Goal: Information Seeking & Learning: Learn about a topic

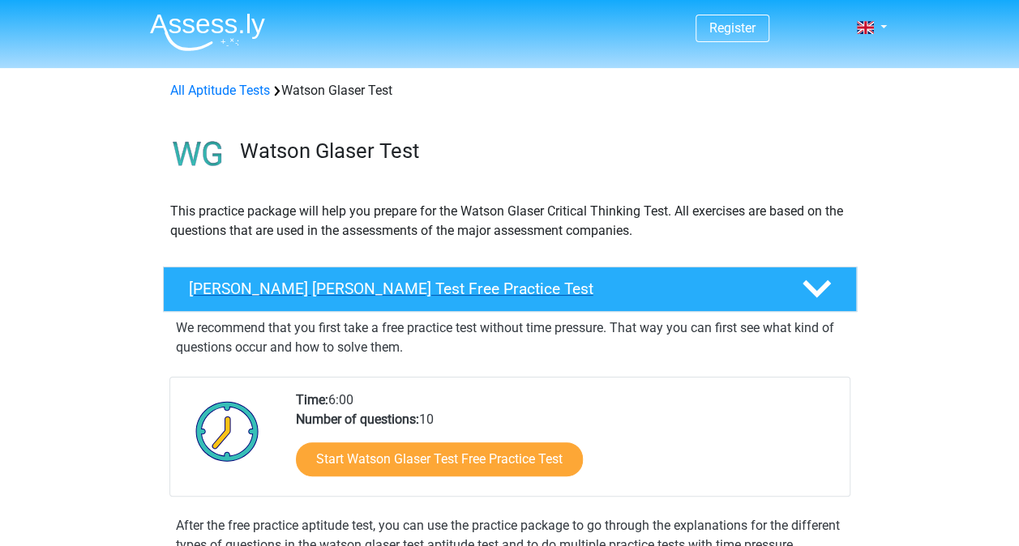
click at [403, 286] on h4 "[PERSON_NAME] [PERSON_NAME] Test Free Practice Test" at bounding box center [482, 289] width 587 height 19
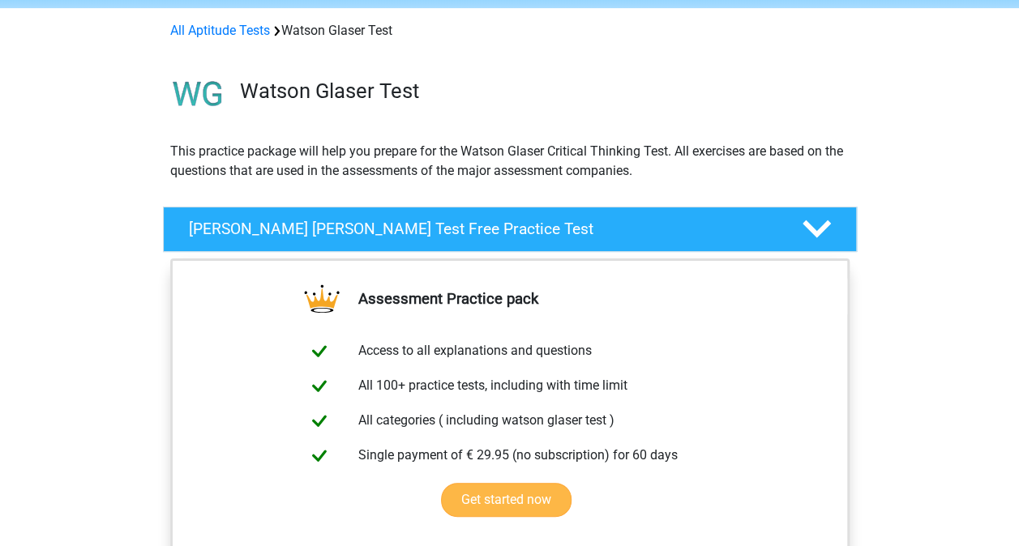
scroll to position [162, 0]
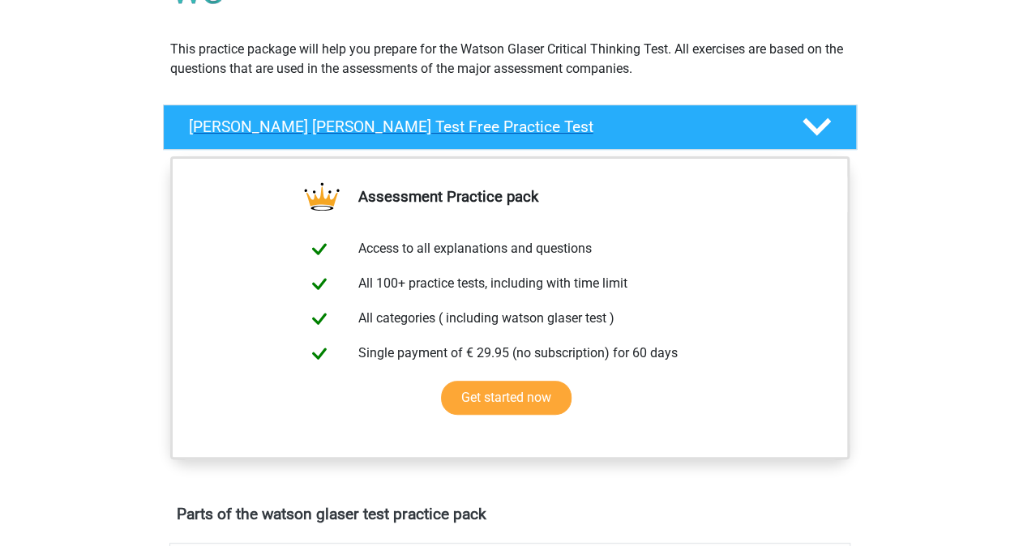
click at [810, 126] on polygon at bounding box center [816, 127] width 28 height 18
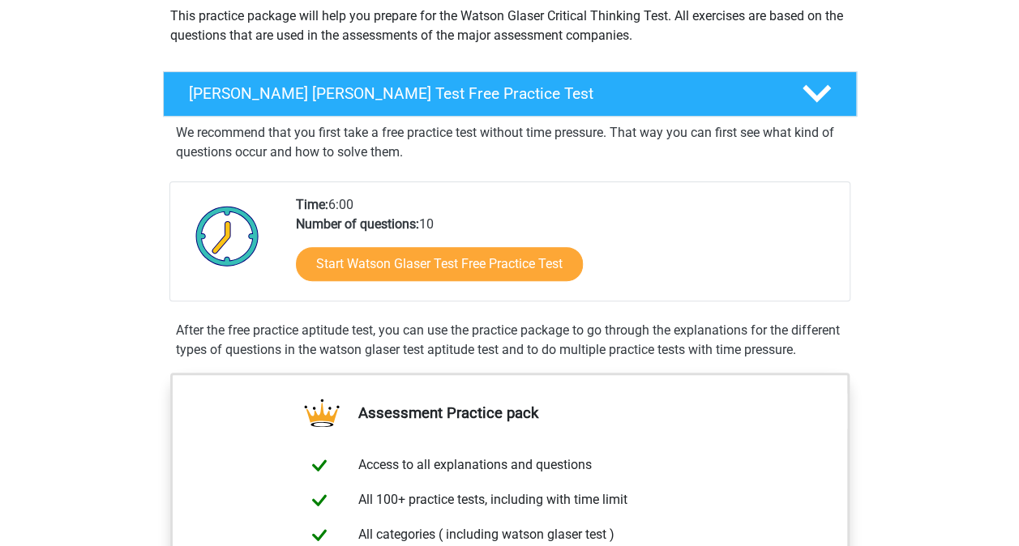
scroll to position [243, 0]
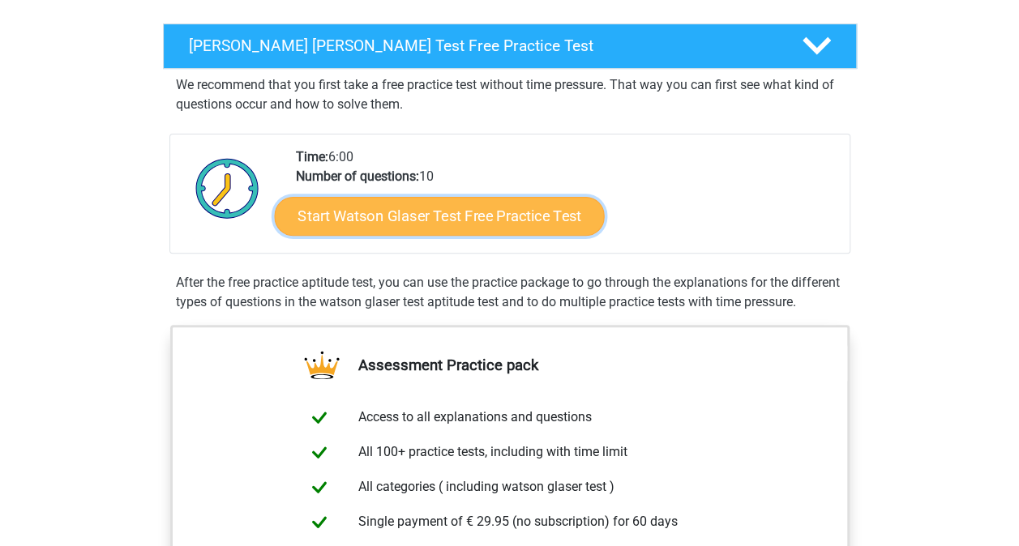
click at [484, 221] on link "Start Watson Glaser Test Free Practice Test" at bounding box center [439, 216] width 330 height 39
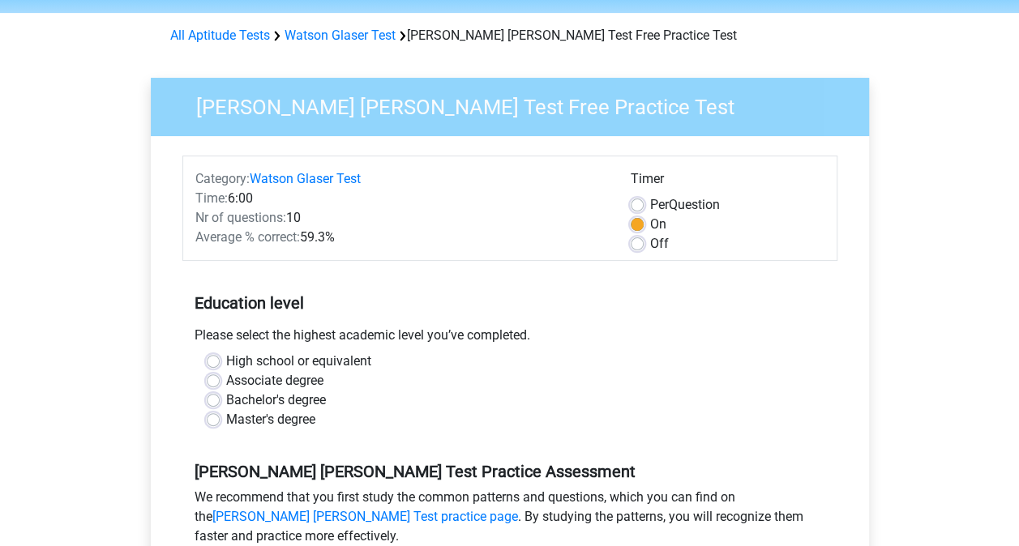
scroll to position [81, 0]
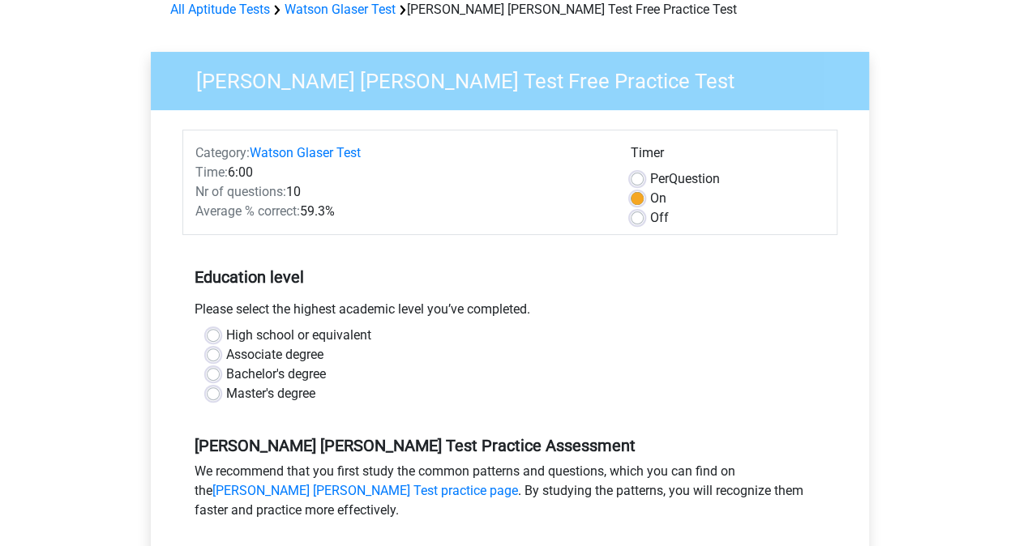
click at [226, 378] on label "Bachelor's degree" at bounding box center [276, 374] width 100 height 19
click at [212, 378] on input "Bachelor's degree" at bounding box center [213, 373] width 13 height 16
radio input "true"
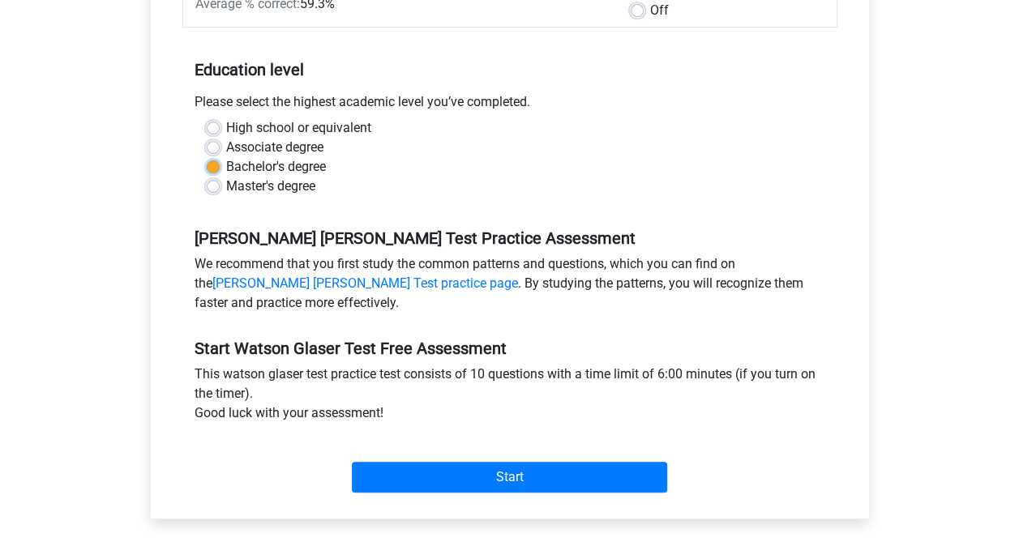
scroll to position [324, 0]
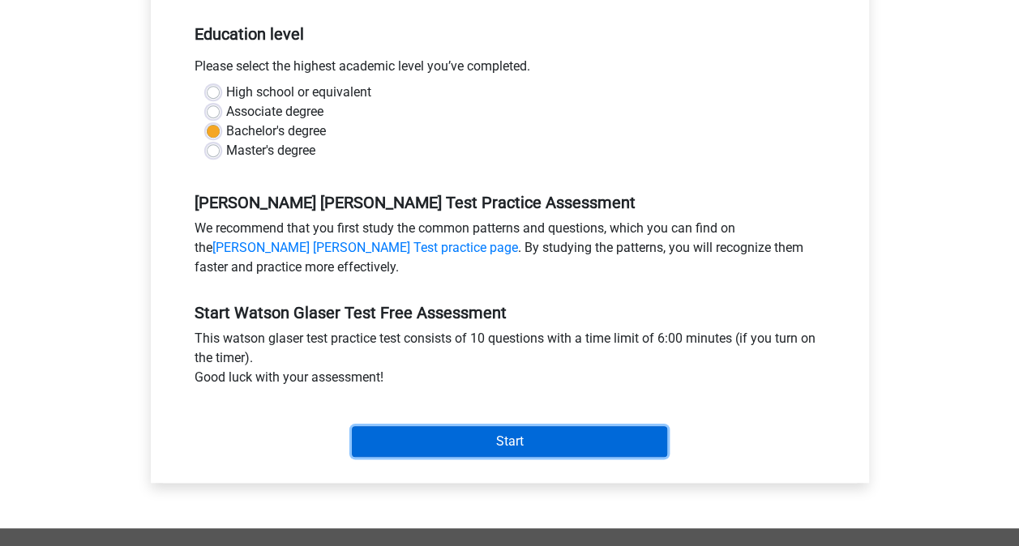
click at [512, 443] on input "Start" at bounding box center [509, 441] width 315 height 31
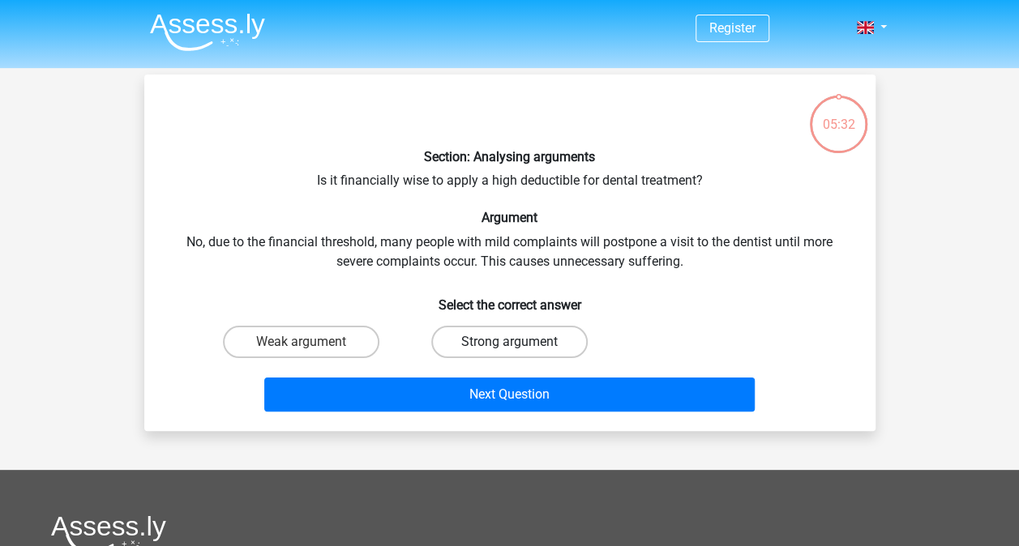
click at [462, 340] on label "Strong argument" at bounding box center [509, 342] width 156 height 32
click at [509, 342] on input "Strong argument" at bounding box center [514, 347] width 11 height 11
radio input "true"
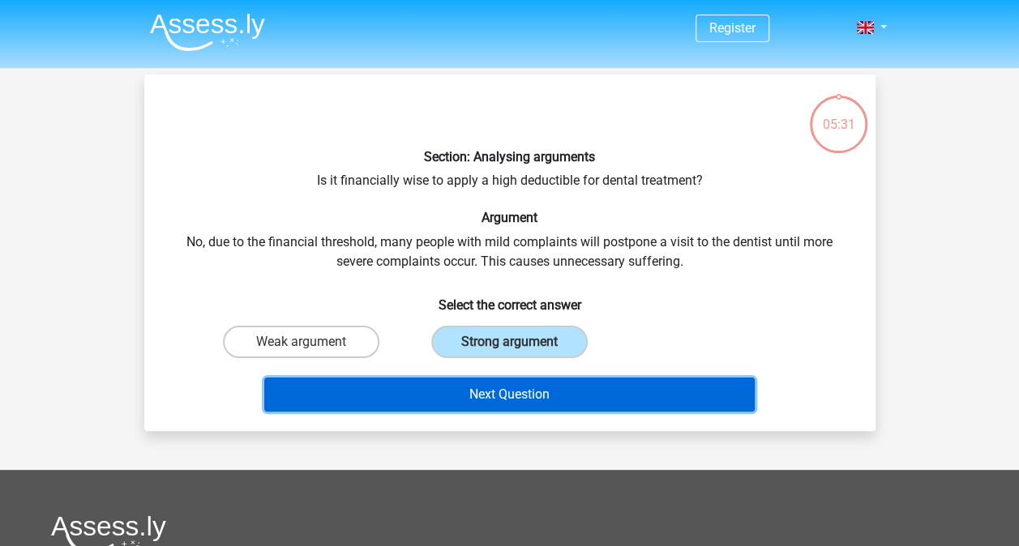
click at [500, 394] on button "Next Question" at bounding box center [509, 395] width 490 height 34
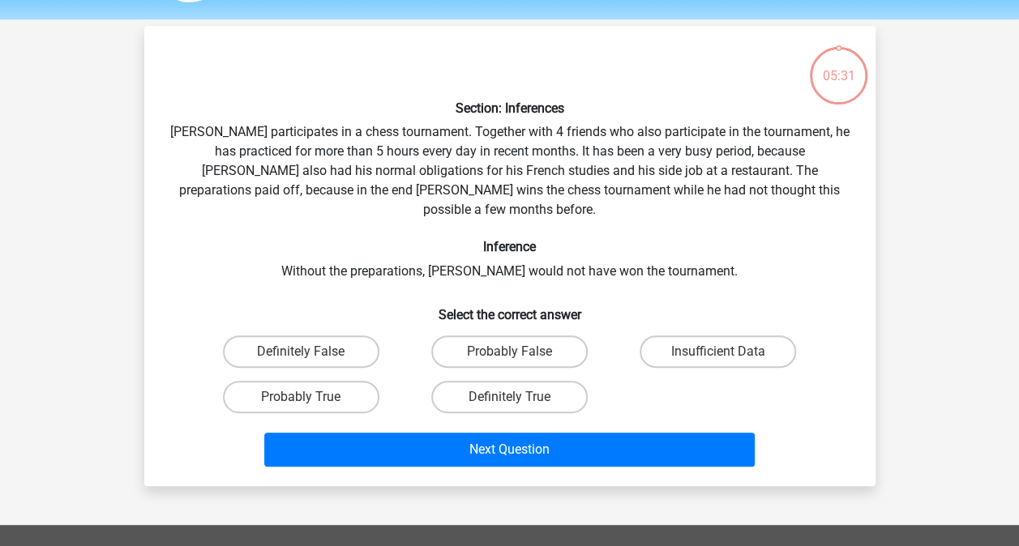
scroll to position [75, 0]
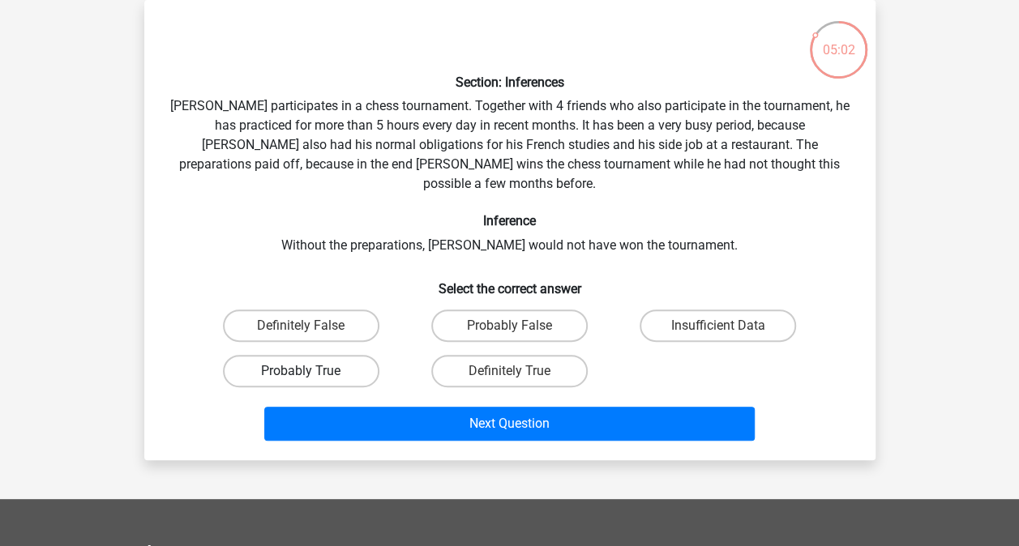
click at [345, 355] on label "Probably True" at bounding box center [301, 371] width 156 height 32
click at [311, 371] on input "Probably True" at bounding box center [306, 376] width 11 height 11
radio input "true"
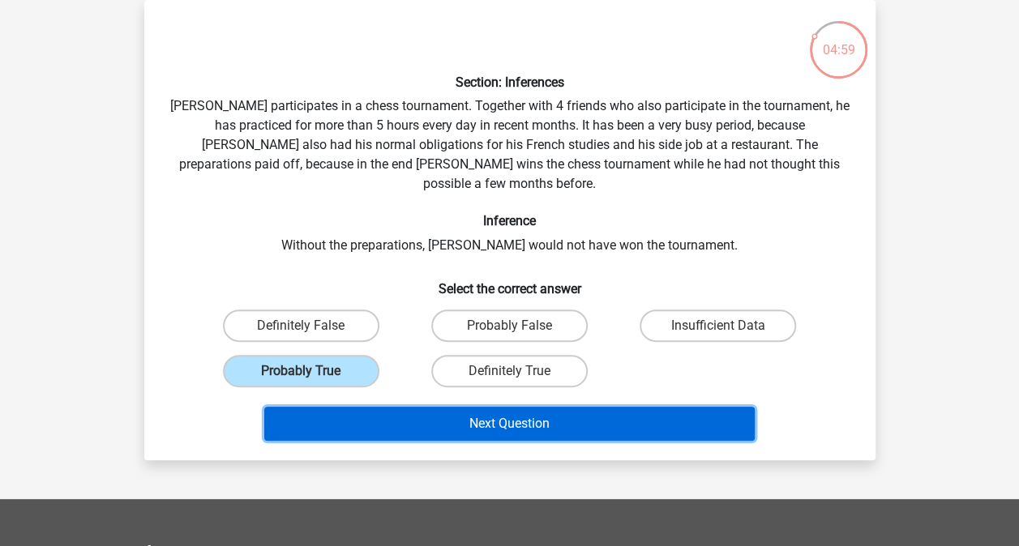
click at [490, 407] on button "Next Question" at bounding box center [509, 424] width 490 height 34
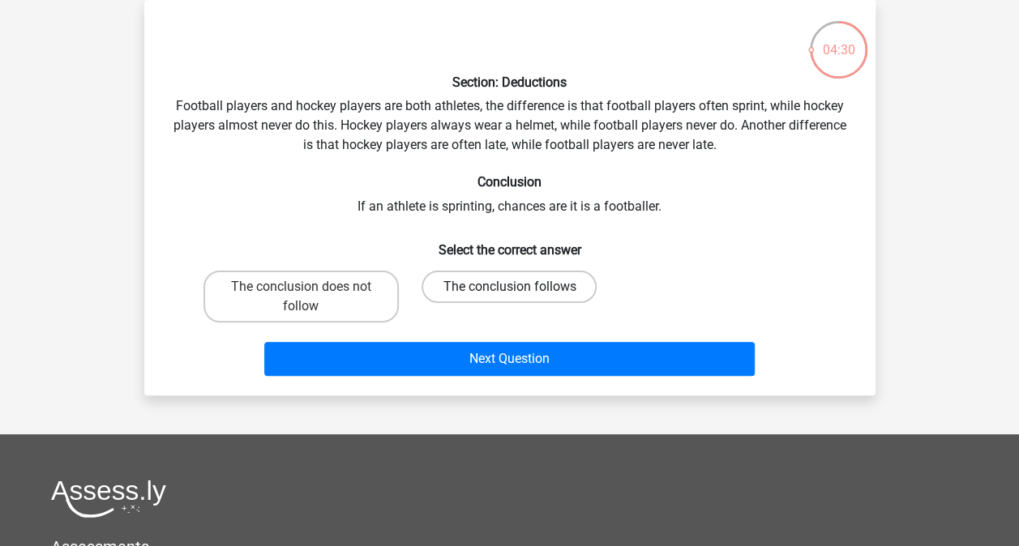
click at [496, 285] on label "The conclusion follows" at bounding box center [508, 287] width 175 height 32
click at [509, 287] on input "The conclusion follows" at bounding box center [514, 292] width 11 height 11
radio input "true"
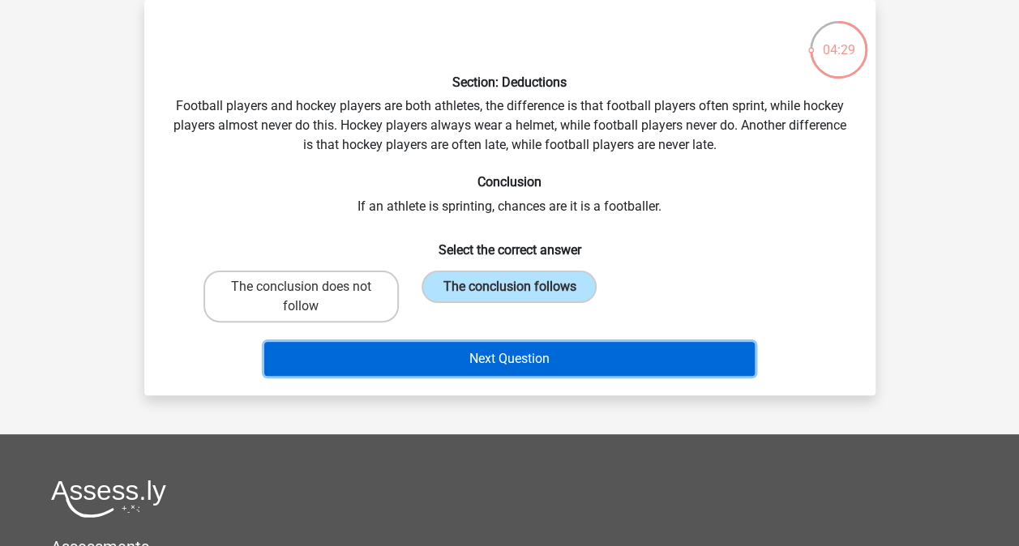
click at [508, 356] on button "Next Question" at bounding box center [509, 359] width 490 height 34
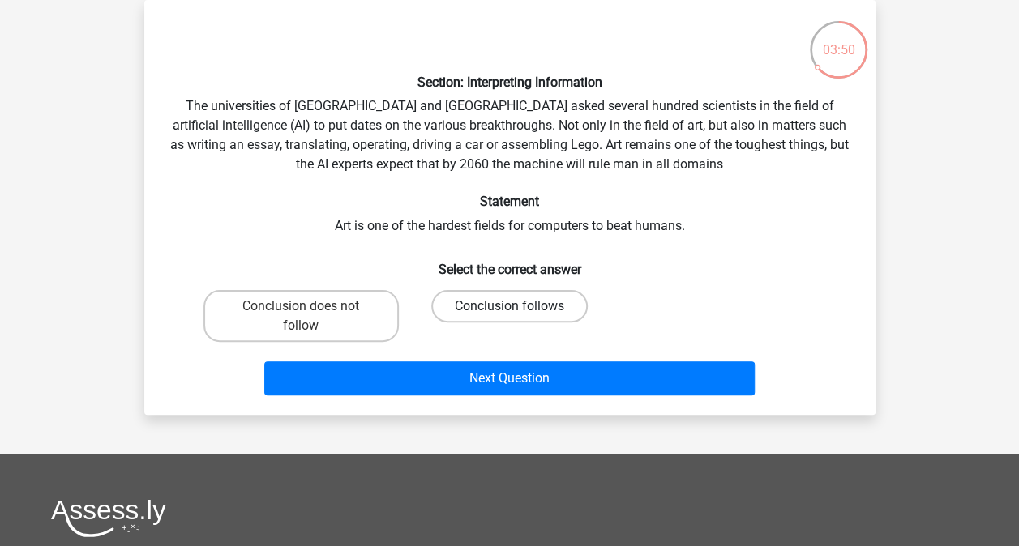
click at [460, 313] on label "Conclusion follows" at bounding box center [509, 306] width 156 height 32
click at [509, 313] on input "Conclusion follows" at bounding box center [514, 311] width 11 height 11
radio input "true"
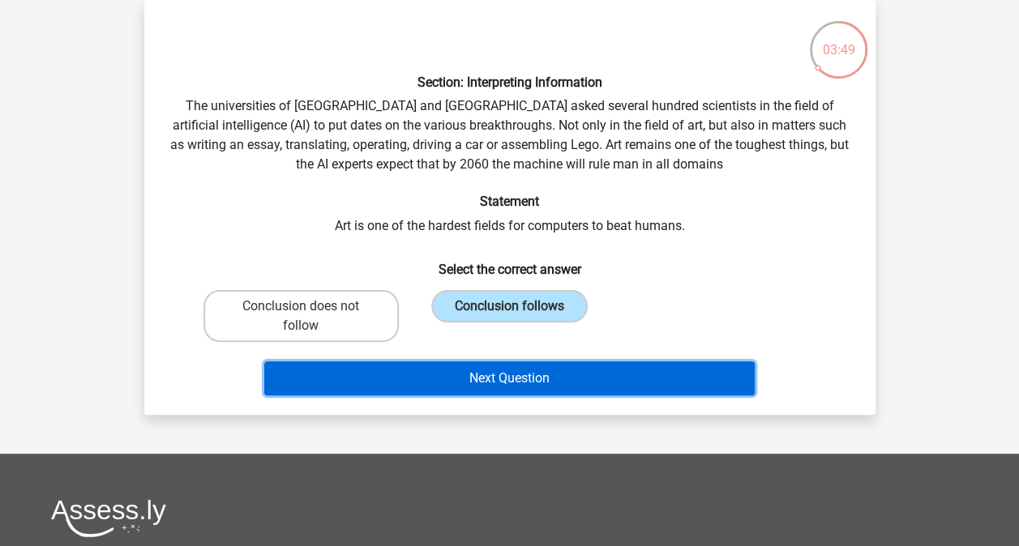
click at [475, 381] on button "Next Question" at bounding box center [509, 379] width 490 height 34
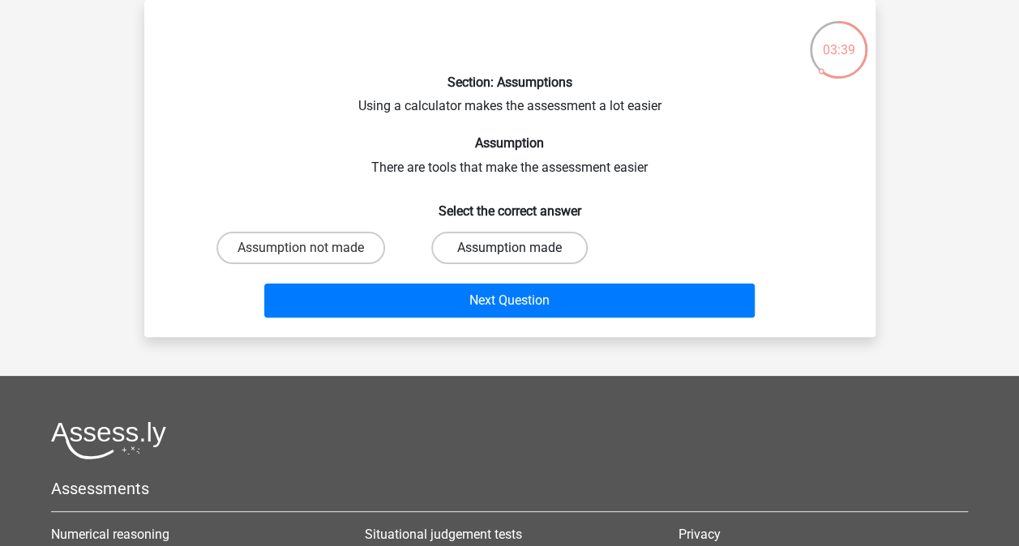
click at [456, 251] on label "Assumption made" at bounding box center [509, 248] width 156 height 32
click at [509, 251] on input "Assumption made" at bounding box center [514, 253] width 11 height 11
radio input "true"
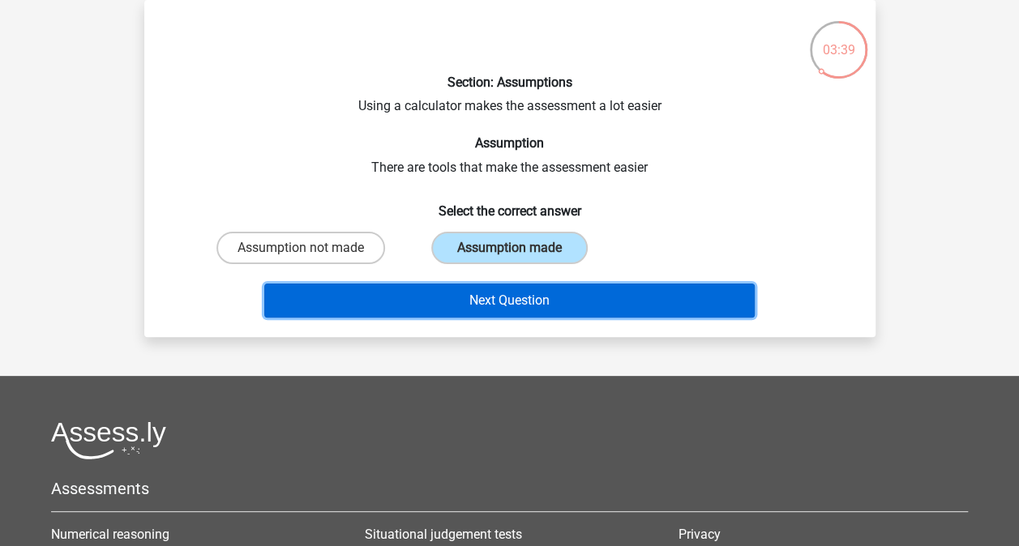
click at [485, 296] on button "Next Question" at bounding box center [509, 301] width 490 height 34
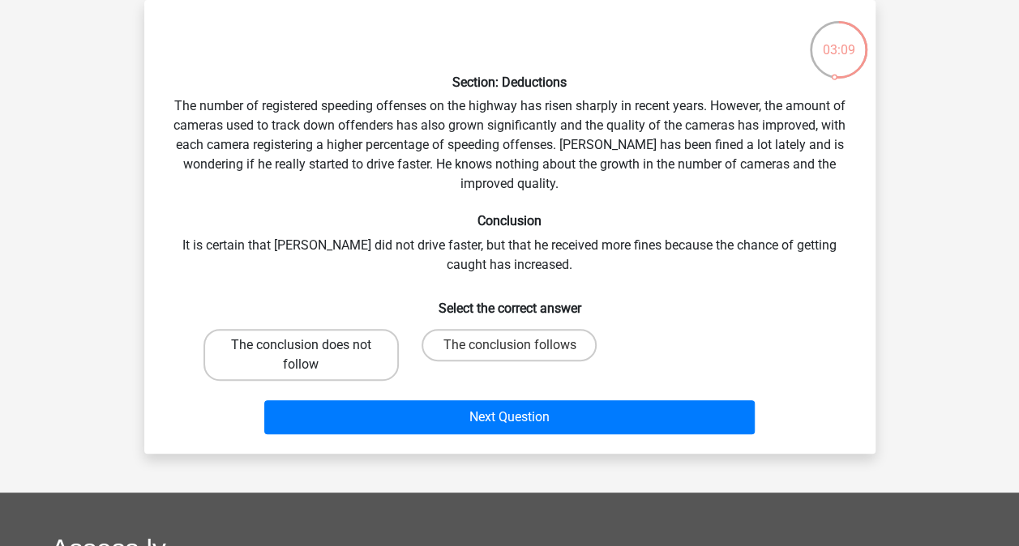
click at [332, 350] on label "The conclusion does not follow" at bounding box center [300, 355] width 195 height 52
click at [311, 350] on input "The conclusion does not follow" at bounding box center [306, 350] width 11 height 11
radio input "true"
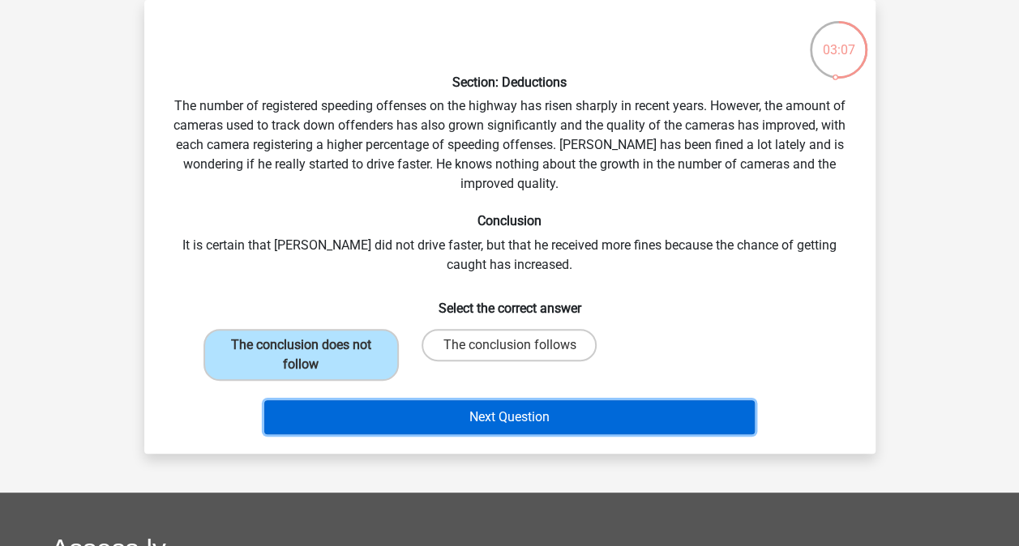
click at [478, 418] on button "Next Question" at bounding box center [509, 417] width 490 height 34
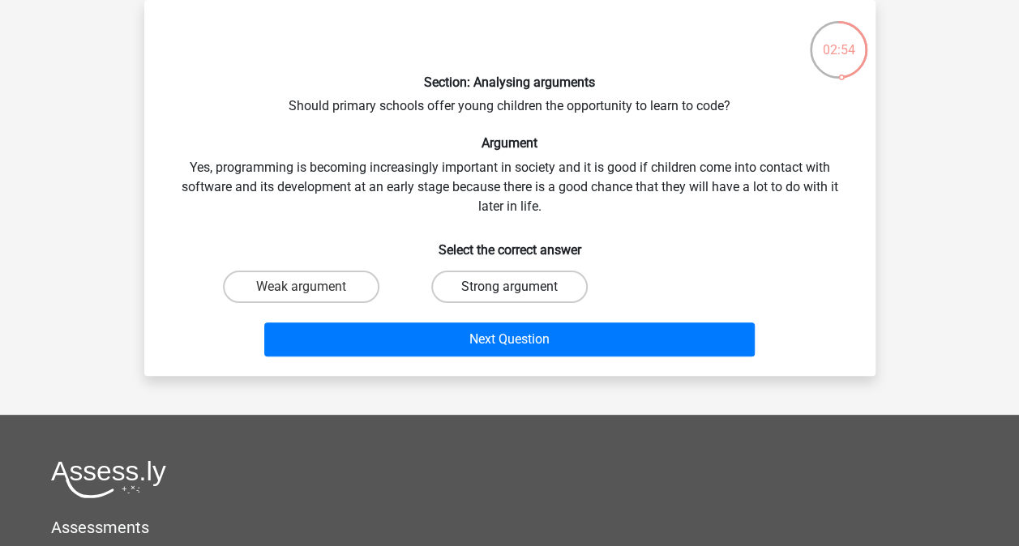
click at [477, 285] on label "Strong argument" at bounding box center [509, 287] width 156 height 32
click at [509, 287] on input "Strong argument" at bounding box center [514, 292] width 11 height 11
radio input "true"
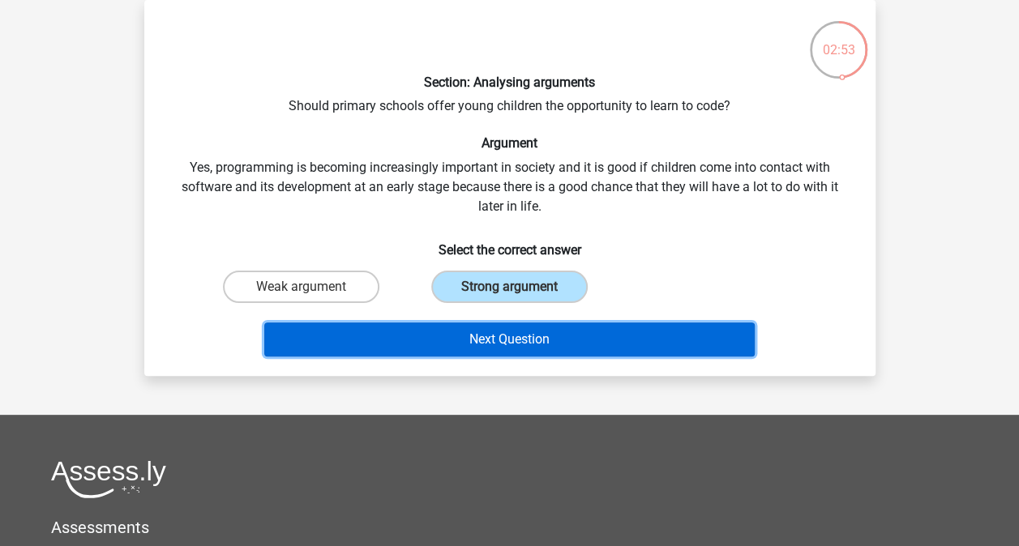
click at [476, 333] on button "Next Question" at bounding box center [509, 340] width 490 height 34
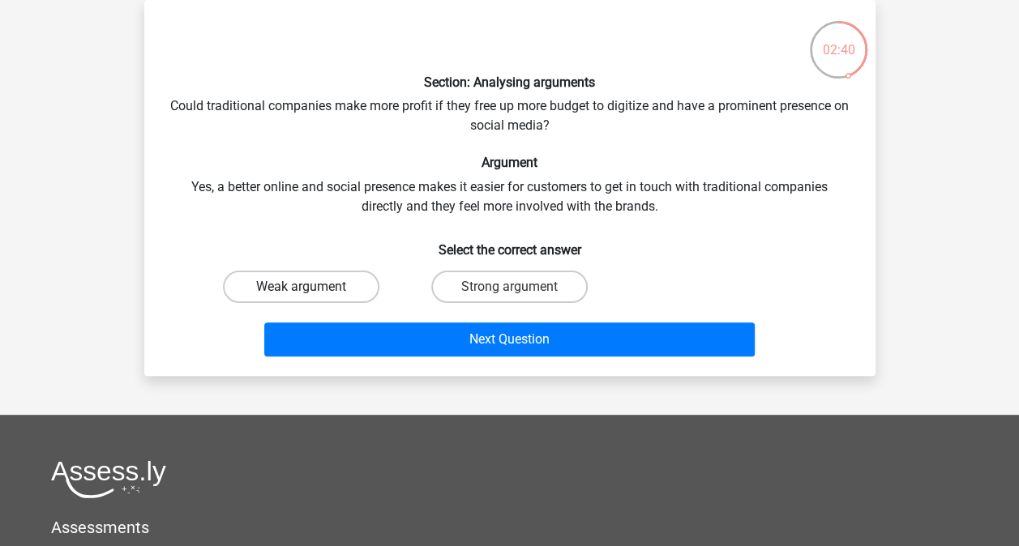
click at [318, 288] on label "Weak argument" at bounding box center [301, 287] width 156 height 32
click at [311, 288] on input "Weak argument" at bounding box center [306, 292] width 11 height 11
radio input "true"
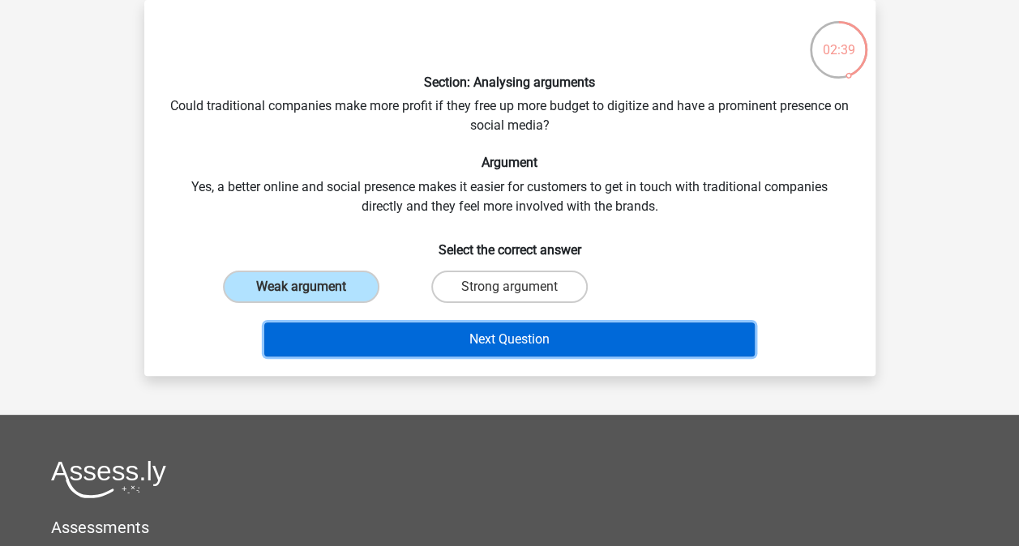
click at [450, 338] on button "Next Question" at bounding box center [509, 340] width 490 height 34
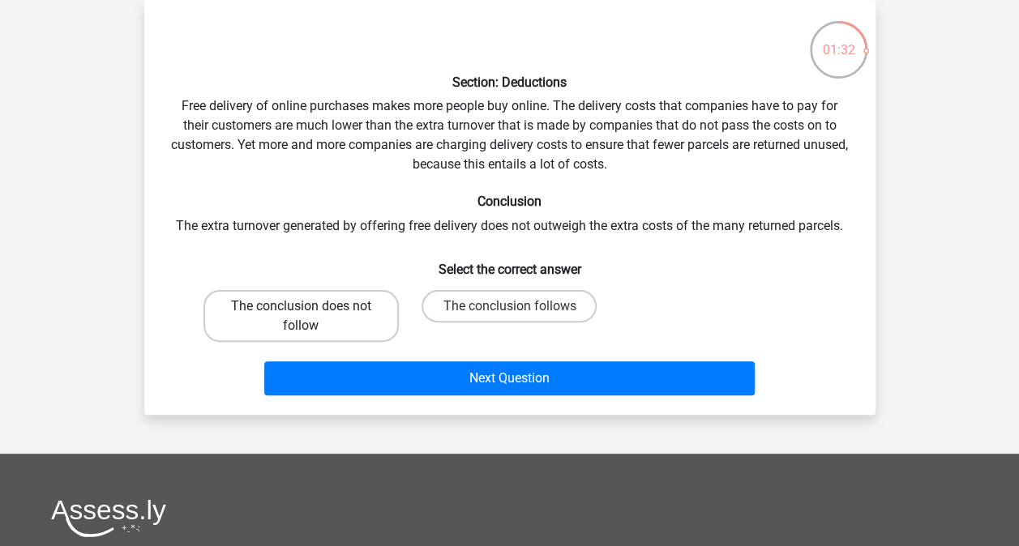
click at [345, 310] on label "The conclusion does not follow" at bounding box center [300, 316] width 195 height 52
click at [311, 310] on input "The conclusion does not follow" at bounding box center [306, 311] width 11 height 11
radio input "true"
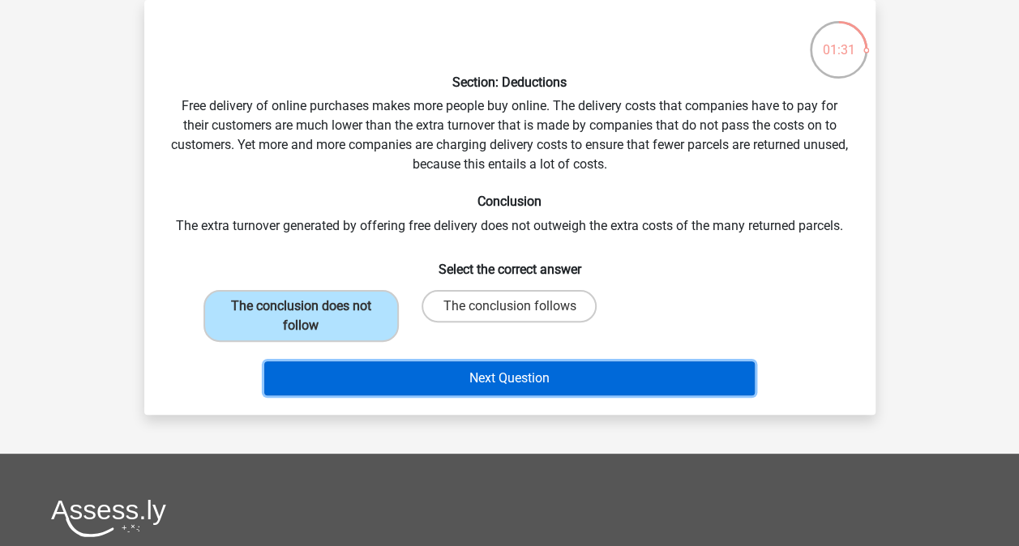
click at [485, 381] on button "Next Question" at bounding box center [509, 379] width 490 height 34
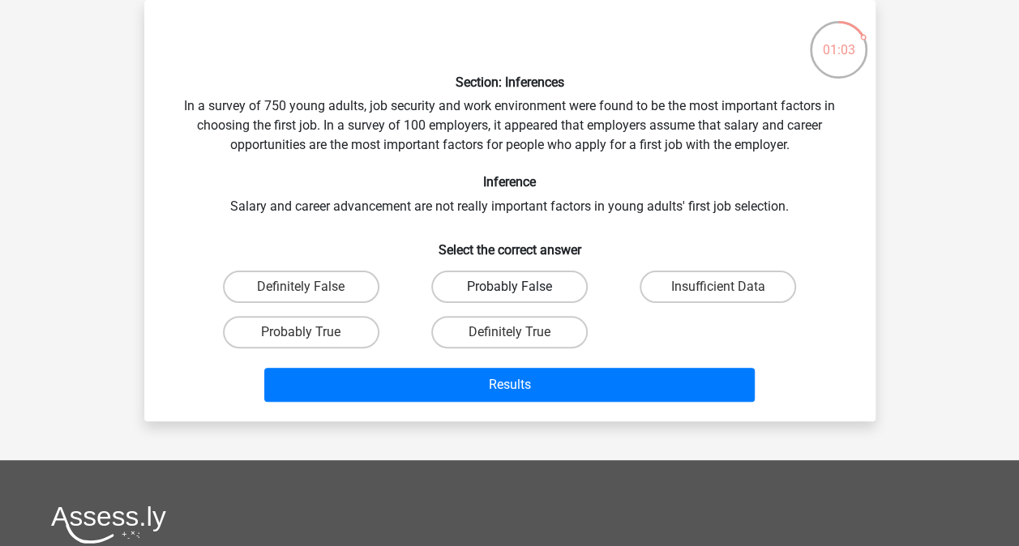
click at [483, 289] on label "Probably False" at bounding box center [509, 287] width 156 height 32
click at [509, 289] on input "Probably False" at bounding box center [514, 292] width 11 height 11
radio input "true"
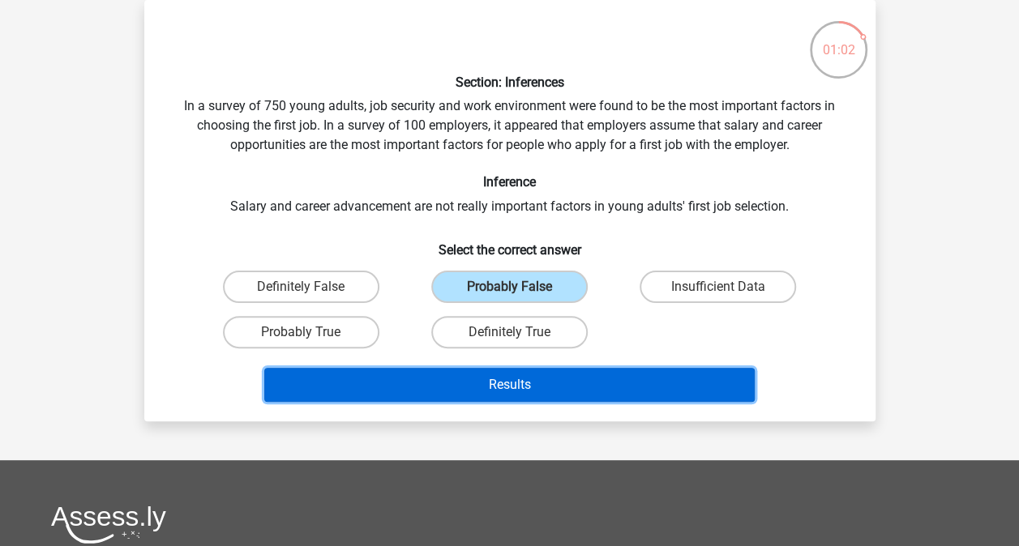
click at [497, 385] on button "Results" at bounding box center [509, 385] width 490 height 34
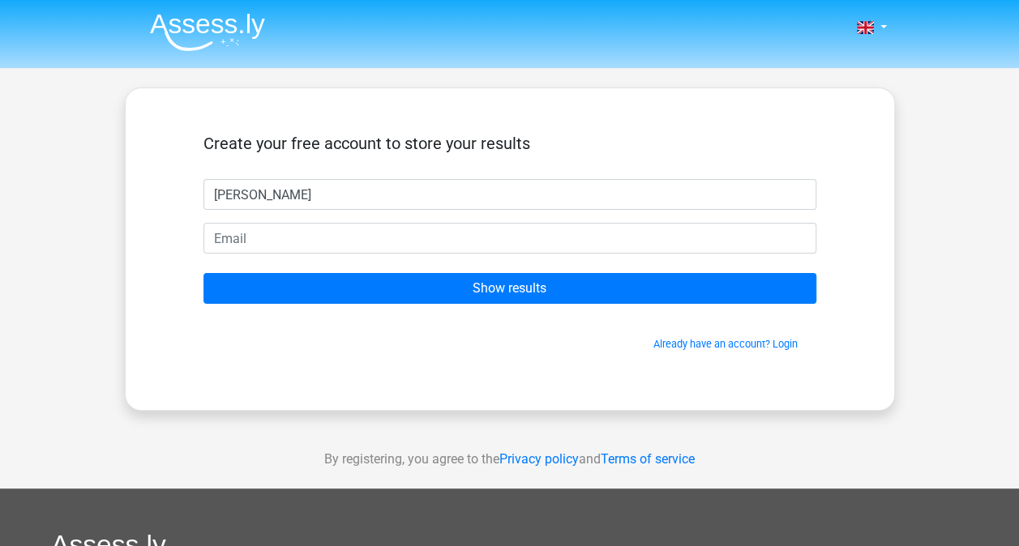
type input "haley"
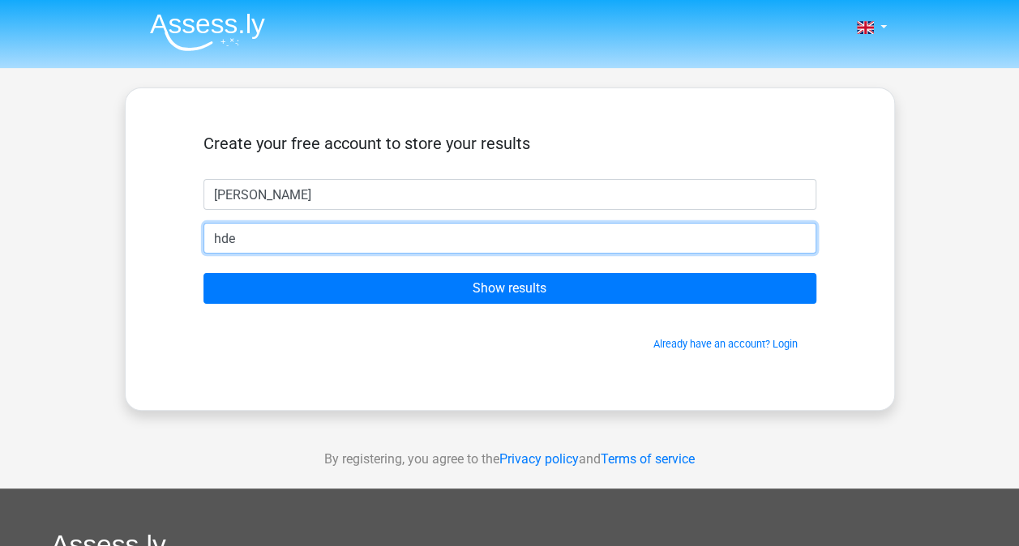
click at [436, 229] on input "hde" at bounding box center [509, 238] width 613 height 31
type input "Hdelatte@gmail.com"
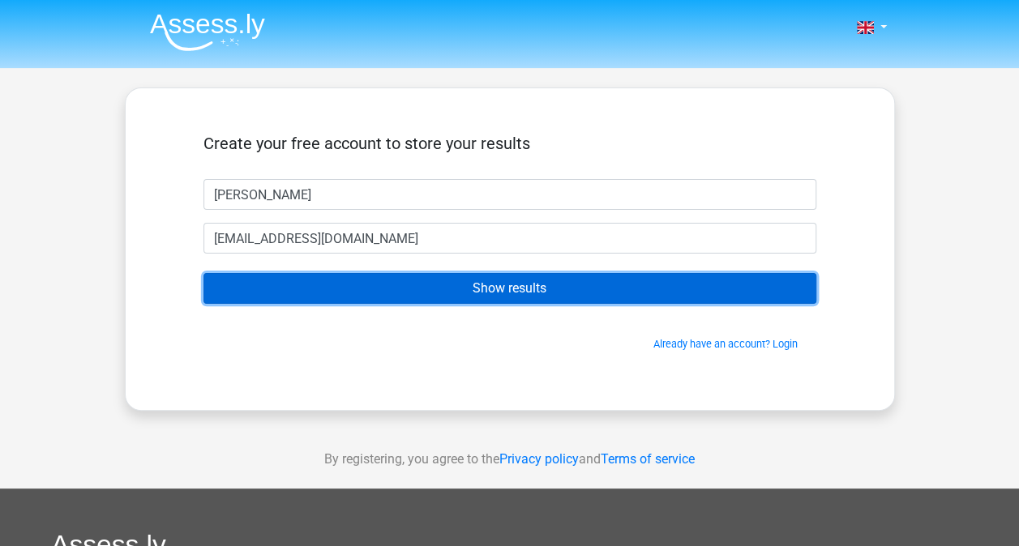
click at [458, 292] on input "Show results" at bounding box center [509, 288] width 613 height 31
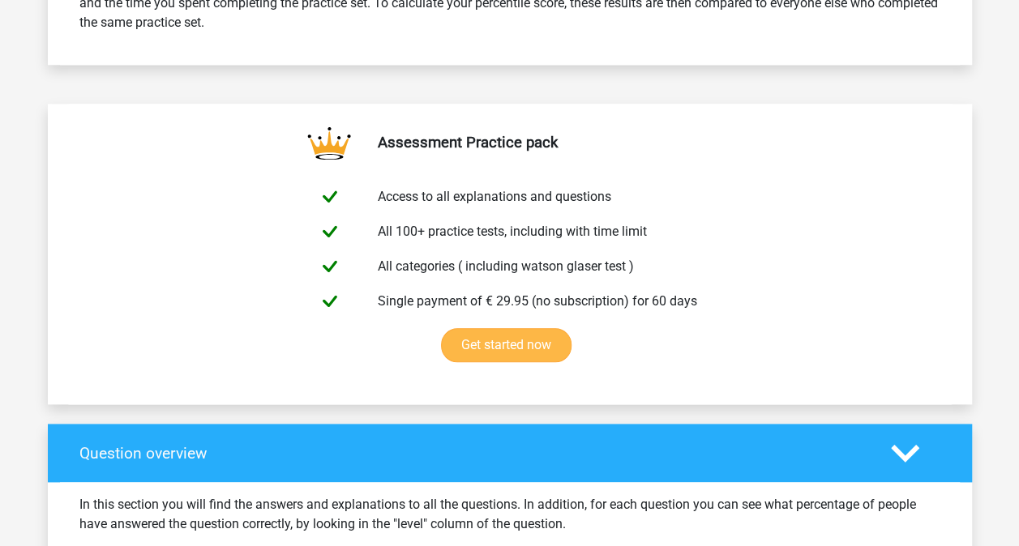
scroll to position [1054, 0]
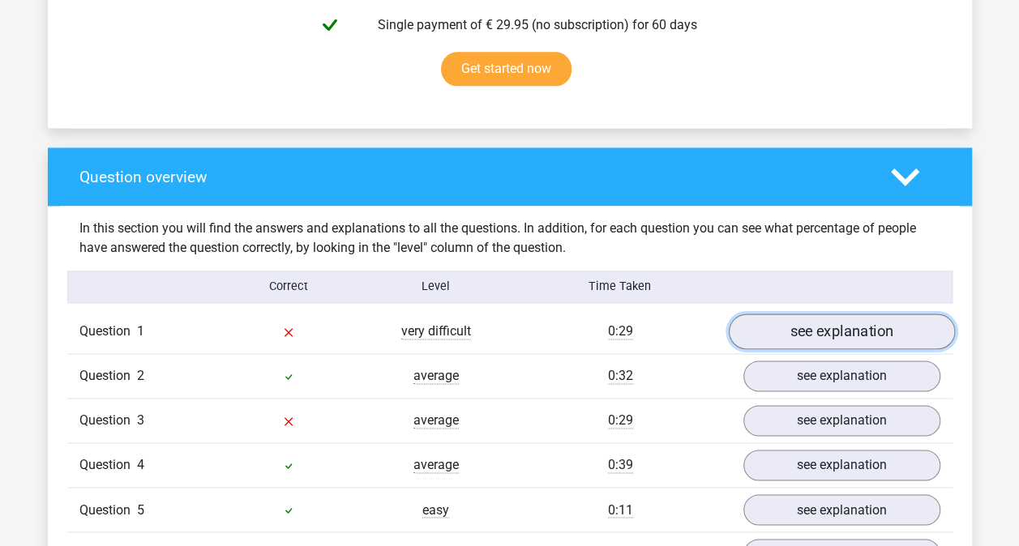
click at [820, 329] on link "see explanation" at bounding box center [841, 332] width 226 height 36
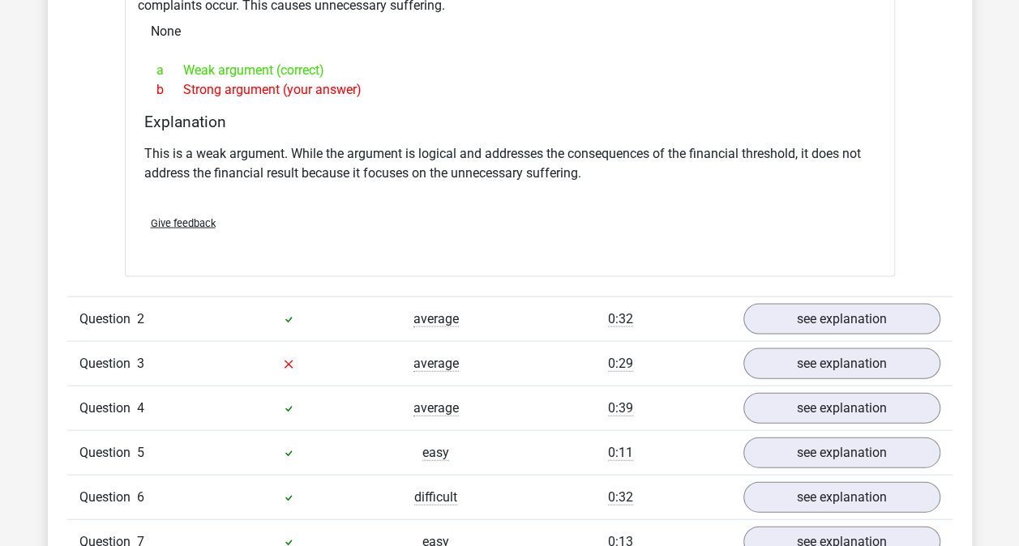
scroll to position [1621, 0]
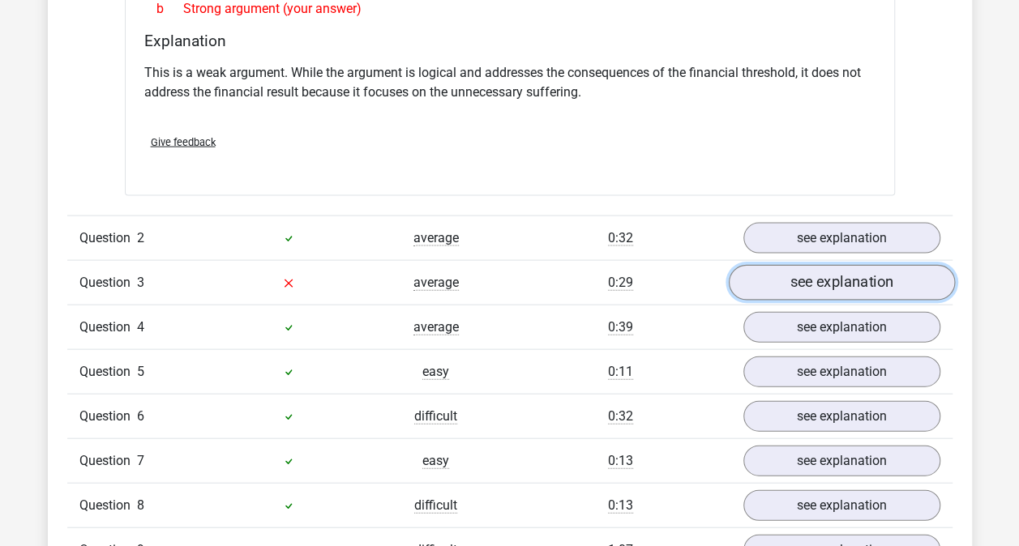
click at [851, 282] on link "see explanation" at bounding box center [841, 283] width 226 height 36
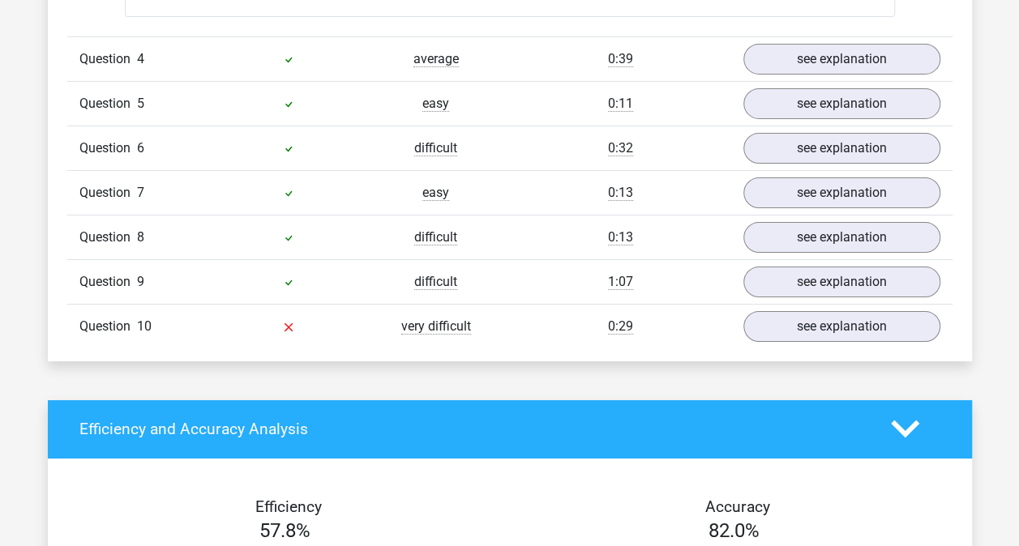
scroll to position [2756, 0]
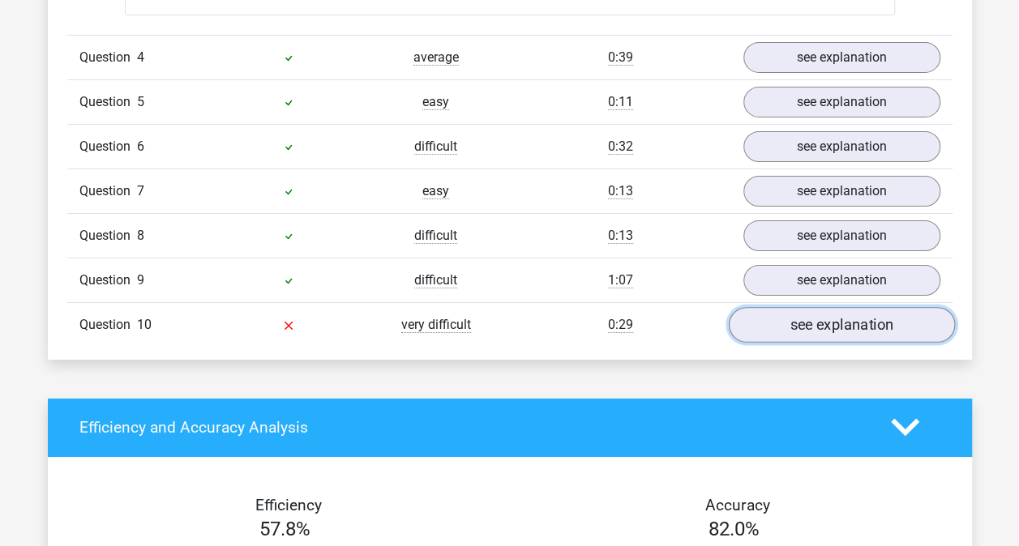
click at [856, 316] on link "see explanation" at bounding box center [841, 325] width 226 height 36
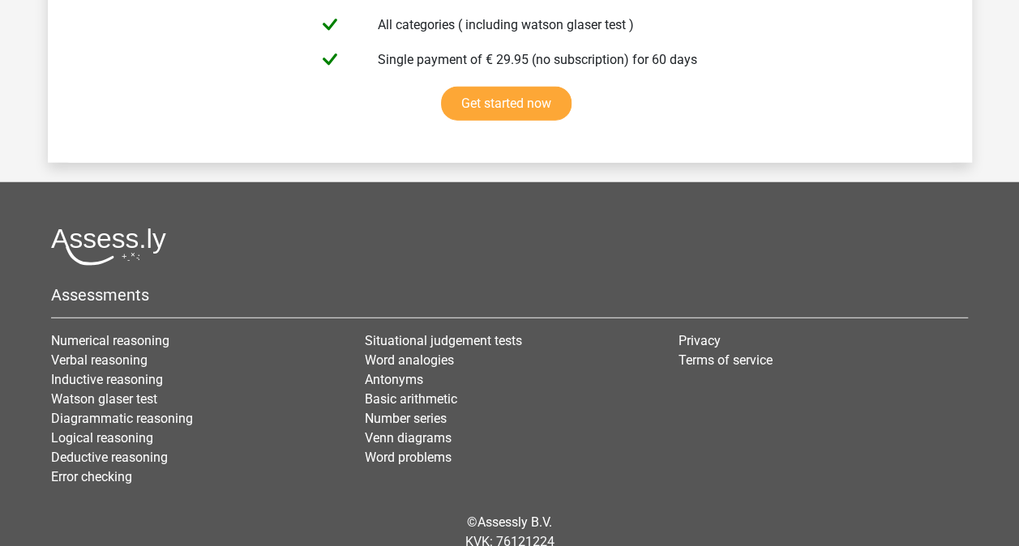
scroll to position [4539, 0]
